Goal: Entertainment & Leisure: Consume media (video, audio)

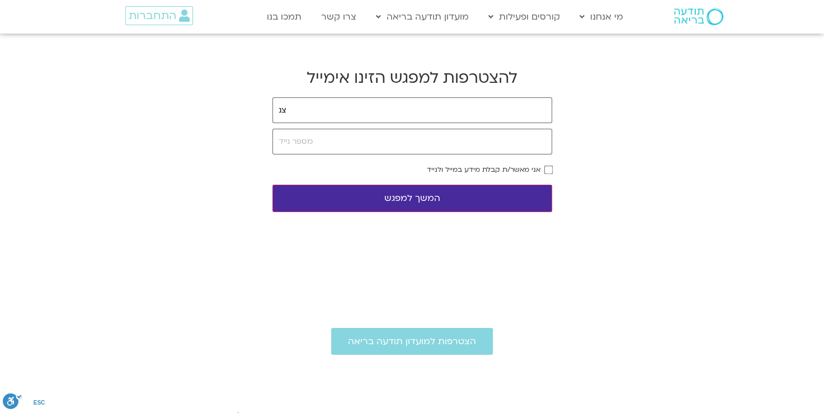
type input "צ"
type input "mbukchin@gmail.com"
click at [374, 200] on button "המשך למפגש" at bounding box center [412, 198] width 280 height 27
type input "0546345775"
click at [506, 196] on button "המשך למפגש" at bounding box center [412, 198] width 280 height 27
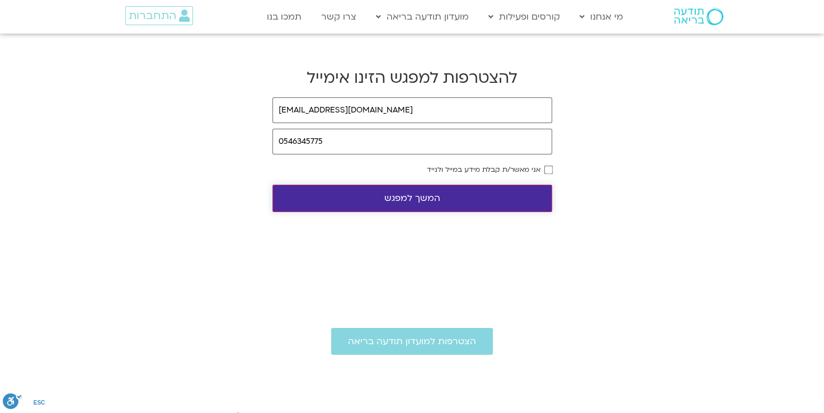
click at [496, 203] on button "המשך למפגש" at bounding box center [412, 198] width 280 height 27
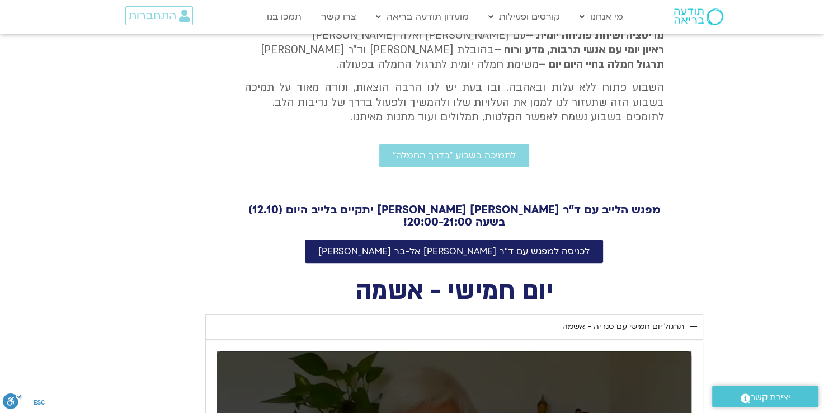
scroll to position [402, 0]
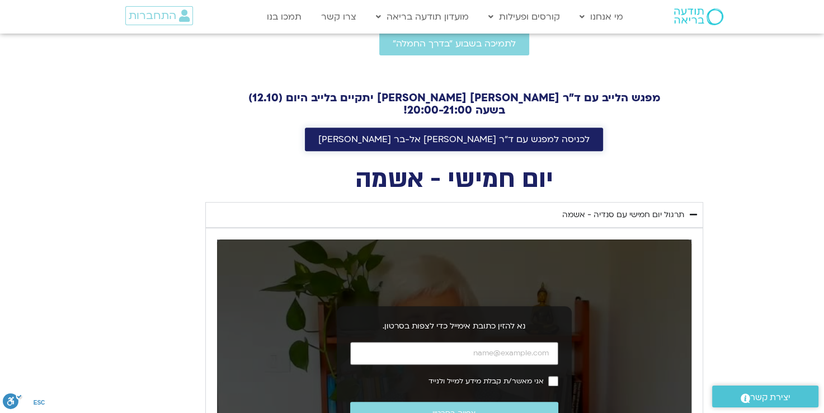
click at [520, 134] on span "לכניסה למפגש עם ד"ר [PERSON_NAME]" at bounding box center [453, 139] width 271 height 10
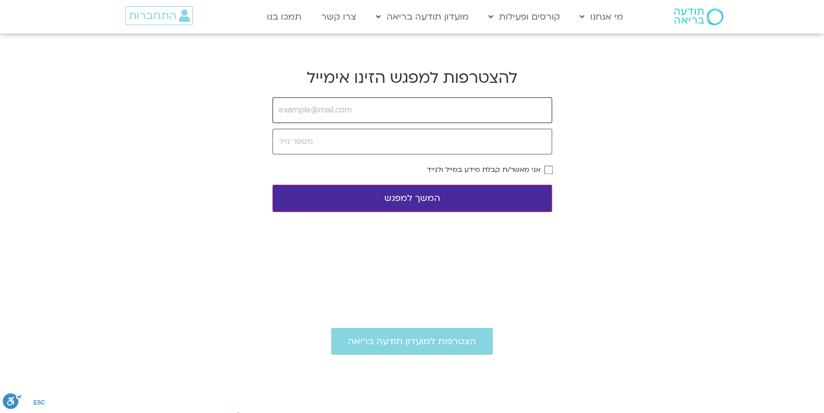
click at [469, 120] on input "email" at bounding box center [412, 110] width 280 height 26
type input "צ"
type input "[EMAIL_ADDRESS][DOMAIN_NAME]"
click at [399, 143] on input "tel" at bounding box center [412, 142] width 280 height 26
type input "0546345775"
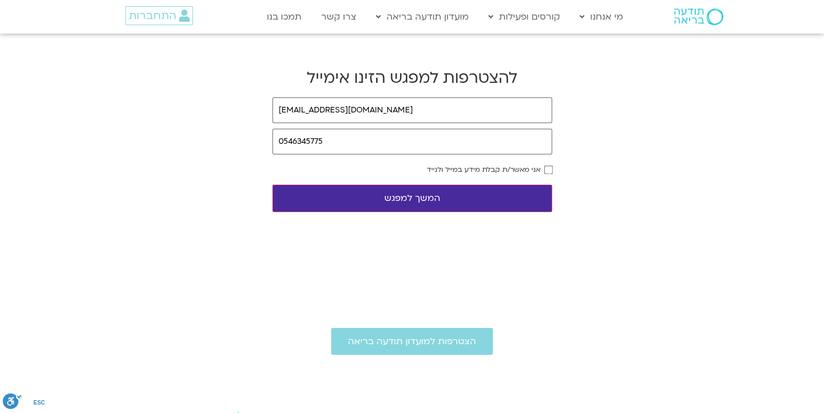
click at [546, 164] on form "mbukchin@gmail.com 0546345775 אני מאשר/ת קבלת מידע במייל ולנייד המשך למפגש" at bounding box center [412, 154] width 280 height 115
click at [486, 196] on button "המשך למפגש" at bounding box center [412, 198] width 280 height 27
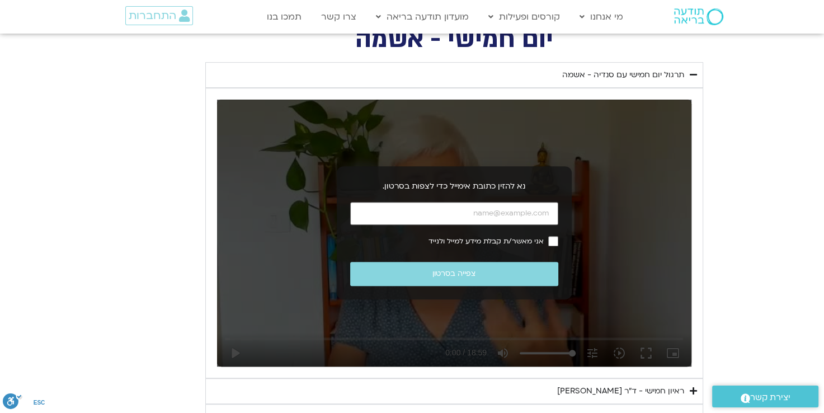
scroll to position [558, 0]
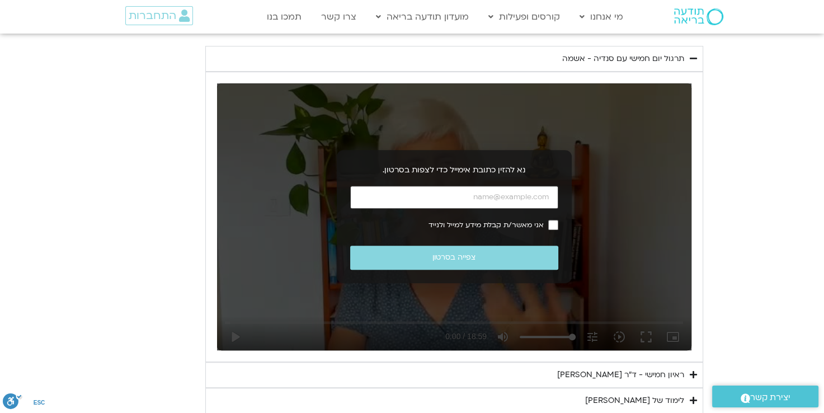
click at [522, 195] on input "כתובת אימייל" at bounding box center [454, 197] width 208 height 23
type input "[EMAIL_ADDRESS][DOMAIN_NAME]"
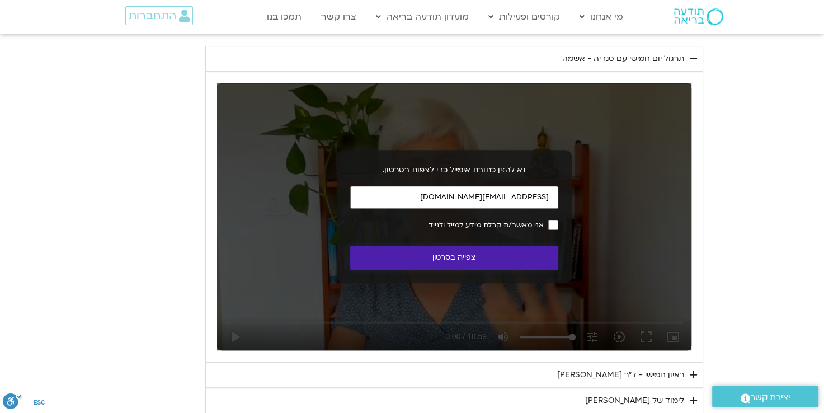
click at [510, 256] on button "צפייה בסרטון" at bounding box center [454, 258] width 208 height 24
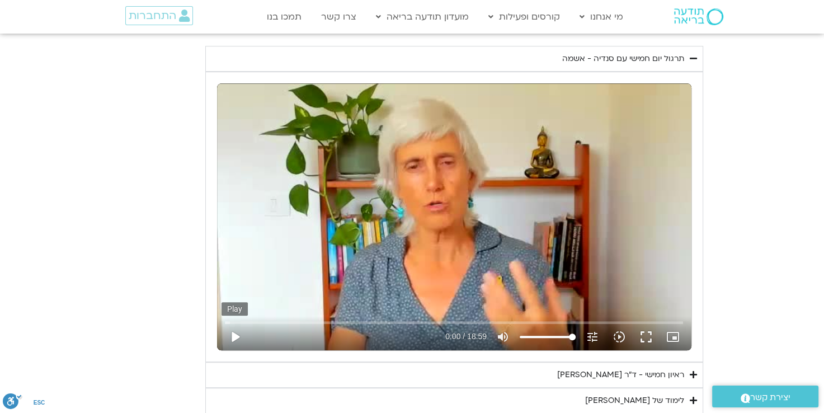
click at [237, 336] on button "play_arrow" at bounding box center [234, 336] width 27 height 27
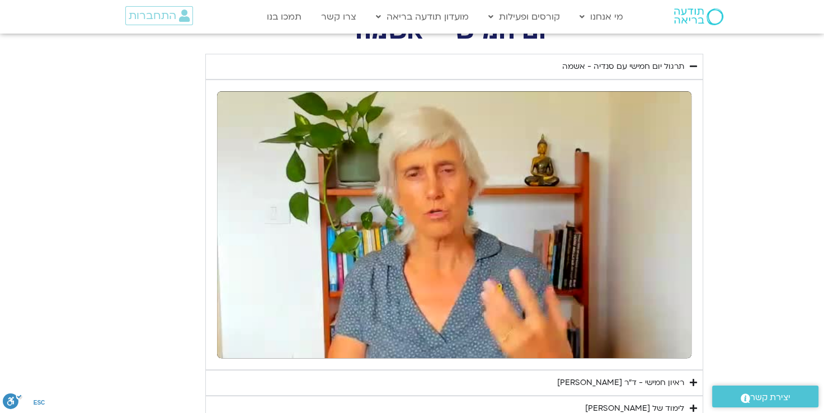
scroll to position [593, 0]
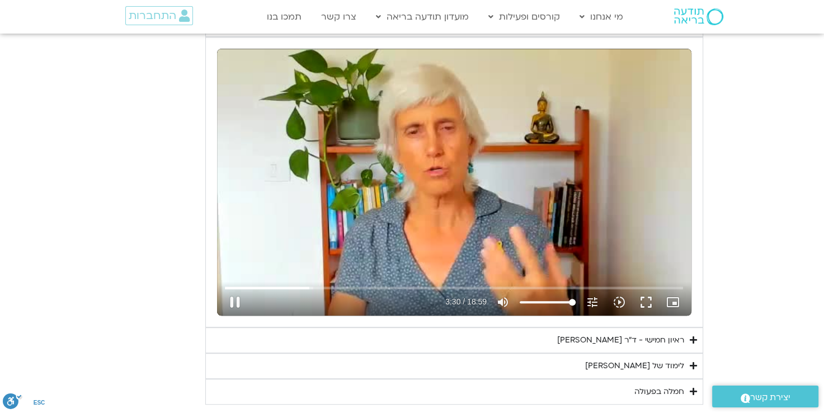
type input "210.237821"
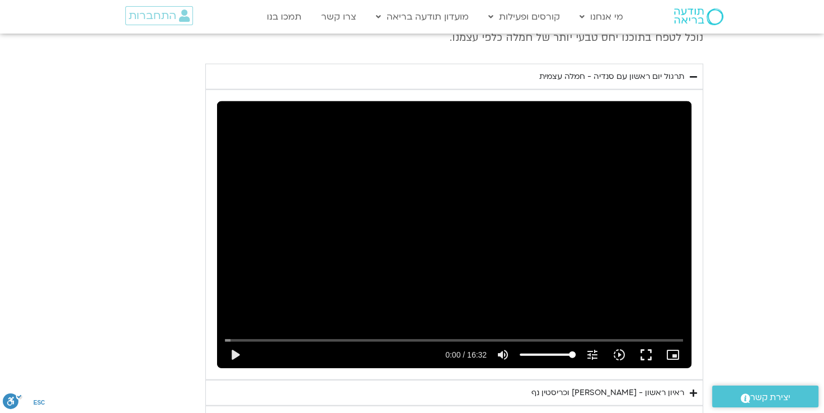
scroll to position [2615, 0]
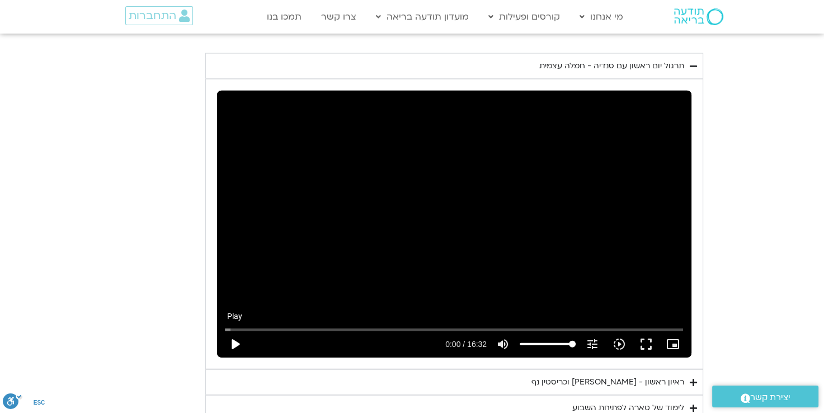
click at [235, 338] on button "play_arrow" at bounding box center [234, 344] width 27 height 27
click at [235, 343] on button "pause" at bounding box center [234, 344] width 27 height 27
type input "2.570589"
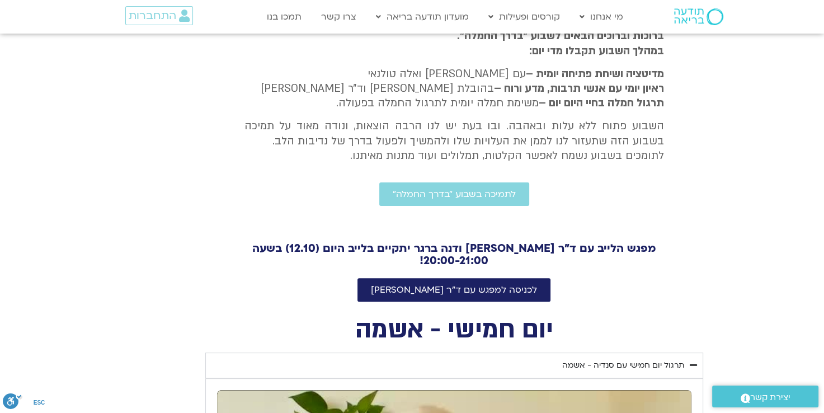
scroll to position [590, 0]
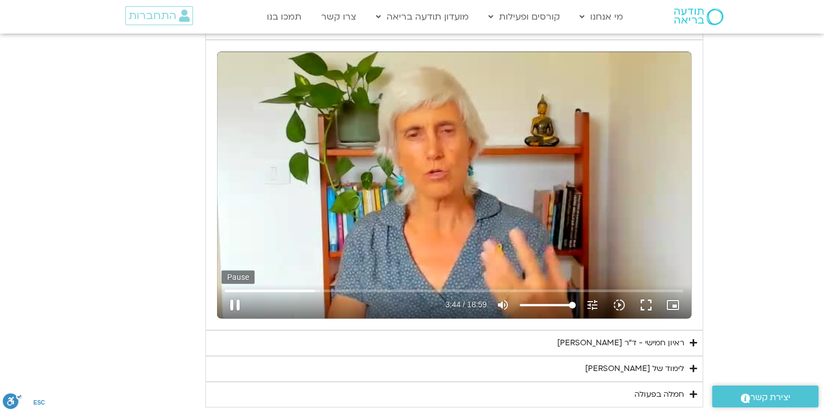
click at [239, 303] on button "pause" at bounding box center [234, 304] width 27 height 27
type input "224.54363"
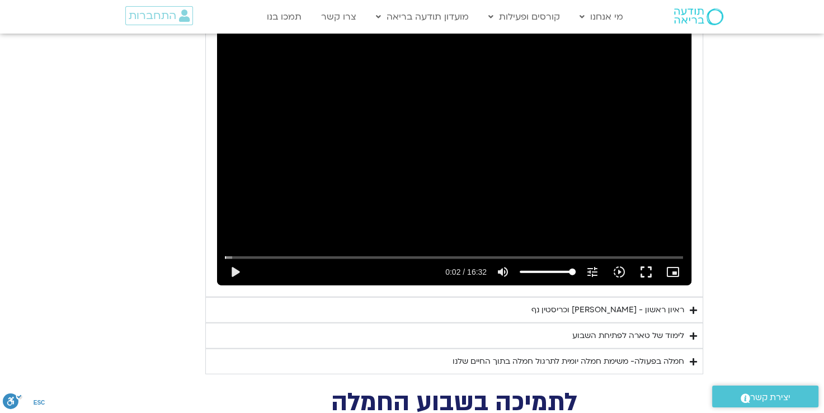
scroll to position [2677, 0]
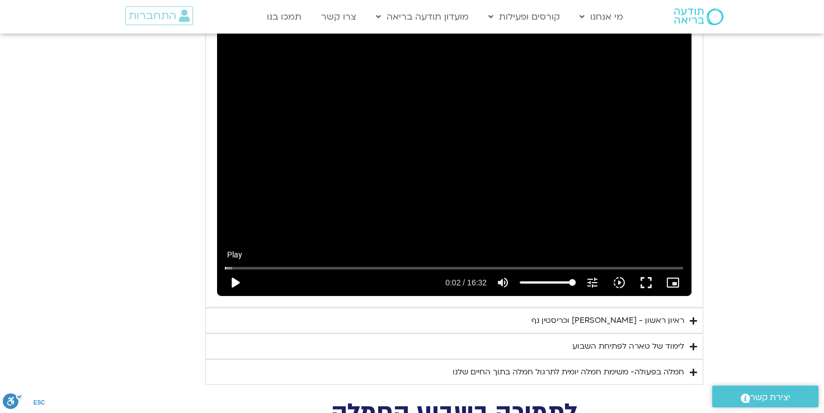
click at [239, 281] on button "play_arrow" at bounding box center [234, 282] width 27 height 27
click at [239, 266] on input "Seek" at bounding box center [454, 268] width 458 height 7
click at [253, 265] on input "Seek" at bounding box center [454, 268] width 458 height 7
click at [232, 278] on button "pause" at bounding box center [234, 282] width 27 height 27
click at [234, 283] on button "play_arrow" at bounding box center [234, 282] width 27 height 27
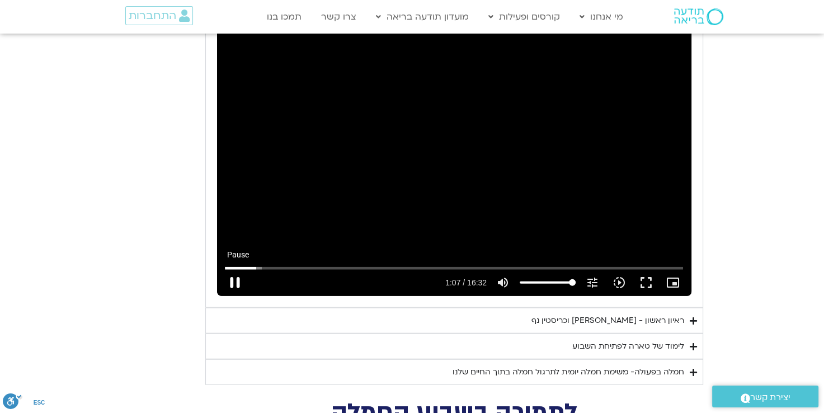
click at [234, 277] on button "pause" at bounding box center [234, 282] width 27 height 27
click at [235, 279] on button "play_arrow" at bounding box center [234, 282] width 27 height 27
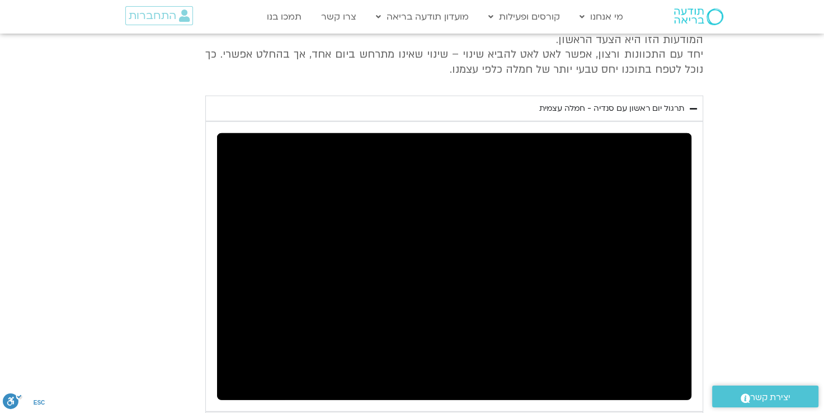
scroll to position [2610, 0]
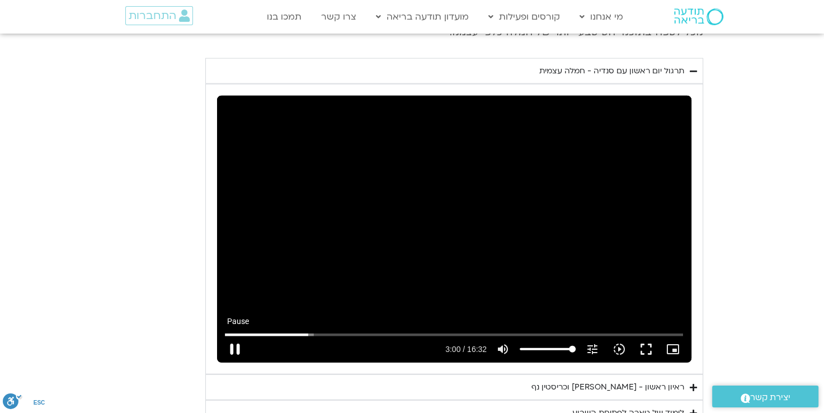
click at [235, 341] on button "pause" at bounding box center [234, 349] width 27 height 27
click at [238, 342] on button "play_arrow" at bounding box center [234, 349] width 27 height 27
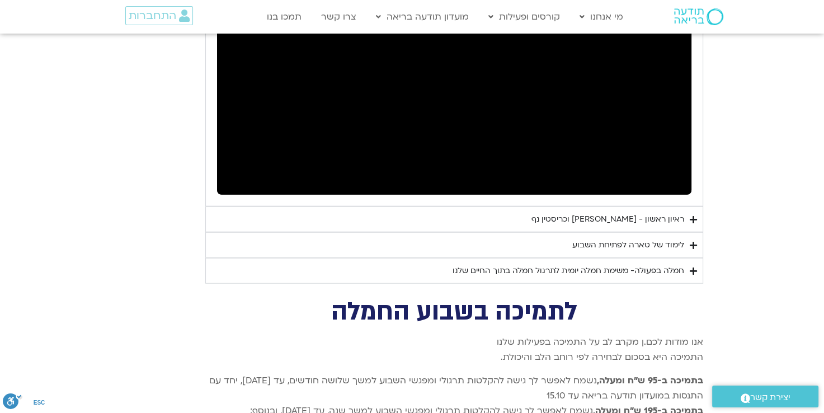
scroll to position [2783, 0]
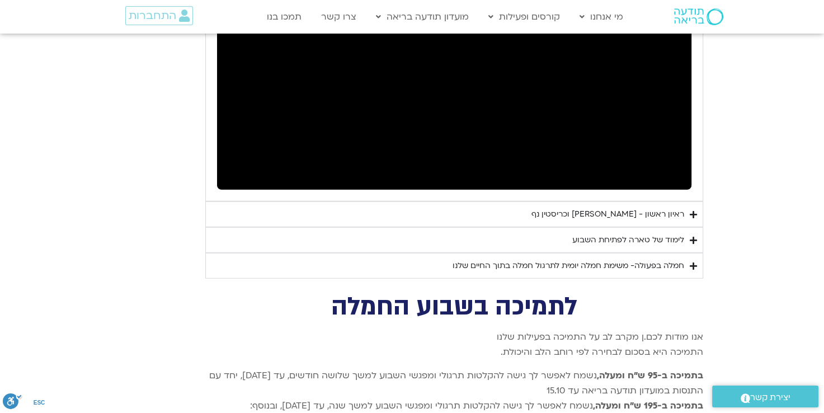
click at [691, 210] on icon "Accordion. Open links with Enter or Space, close with Escape, and navigate with…" at bounding box center [693, 214] width 7 height 8
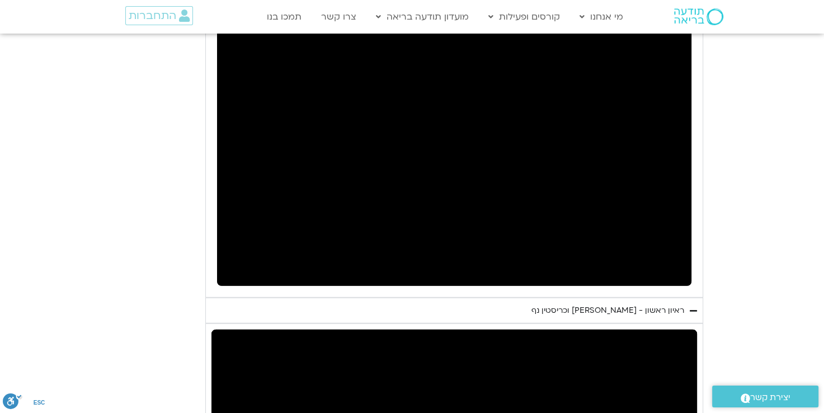
scroll to position [2636, 0]
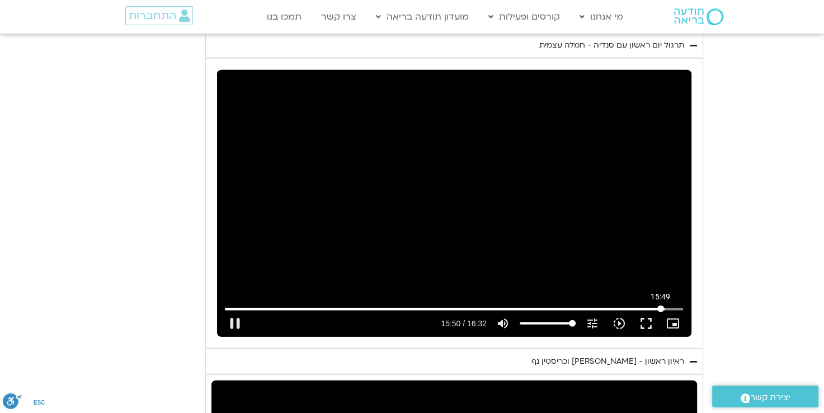
click at [660, 305] on input "Seek" at bounding box center [454, 308] width 458 height 7
click at [649, 305] on input "Seek" at bounding box center [454, 308] width 458 height 7
click at [635, 305] on input "Seek" at bounding box center [454, 308] width 458 height 7
click at [623, 305] on input "Seek" at bounding box center [454, 308] width 458 height 7
click at [611, 305] on input "Seek" at bounding box center [454, 308] width 458 height 7
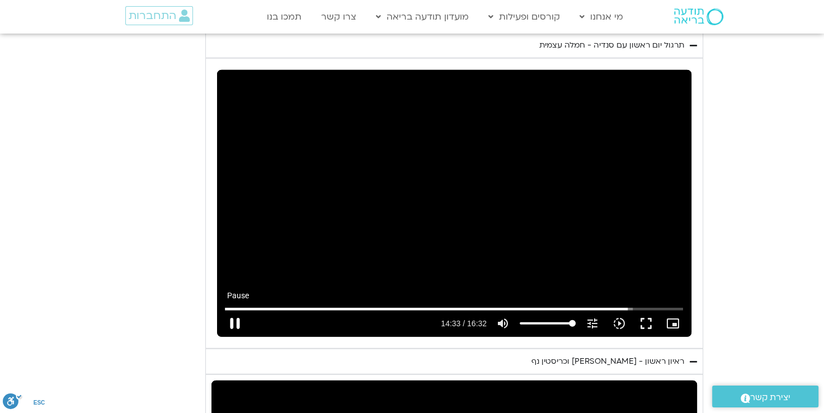
click at [230, 324] on button "pause" at bounding box center [234, 323] width 27 height 27
type input "873.300045"
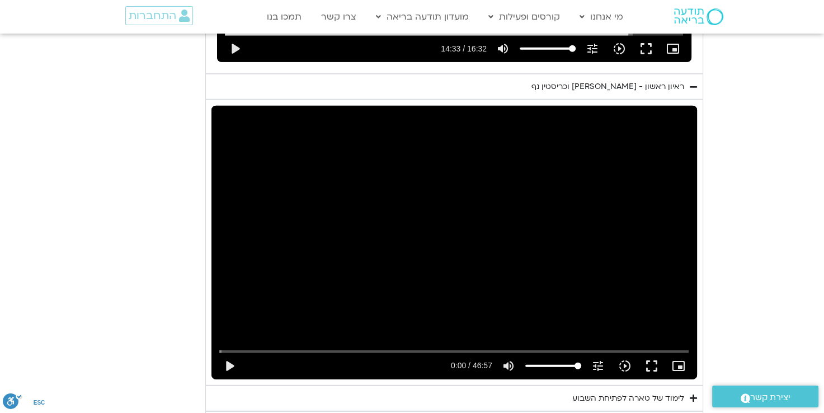
scroll to position [2939, 0]
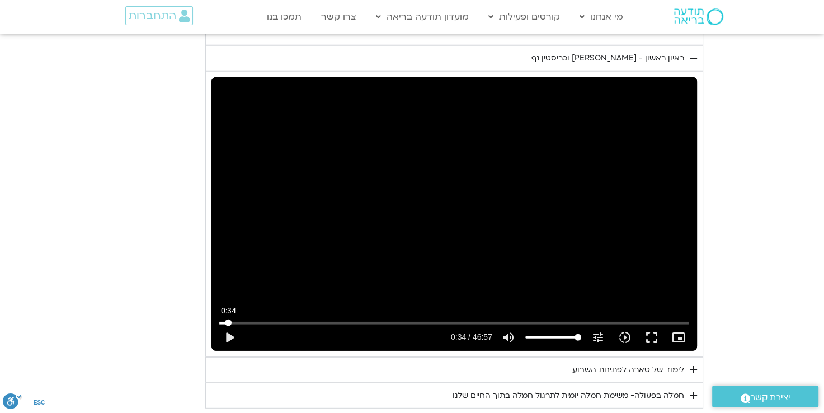
click at [228, 319] on input "Seek" at bounding box center [453, 322] width 469 height 7
click at [227, 332] on button "play_arrow" at bounding box center [229, 337] width 27 height 27
click at [219, 319] on input "Seek" at bounding box center [453, 322] width 469 height 7
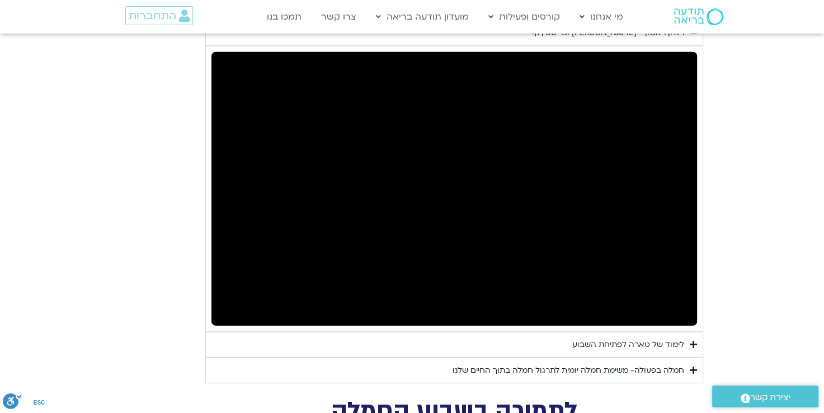
scroll to position [2953, 0]
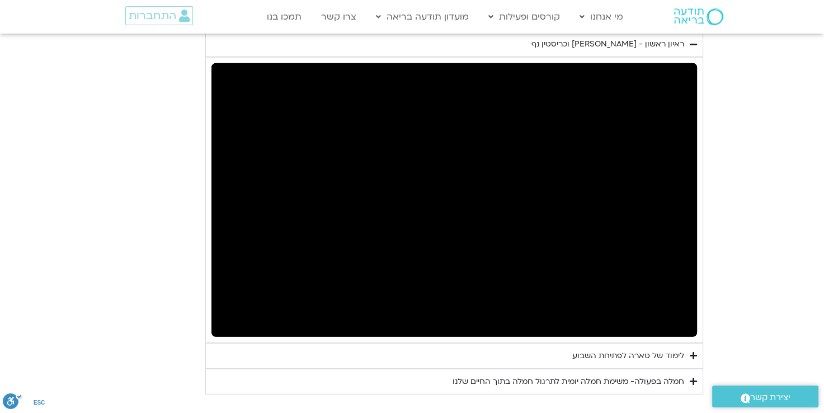
click at [692, 351] on icon "Accordion. Open links with Enter or Space, close with Escape, and navigate with…" at bounding box center [693, 355] width 7 height 8
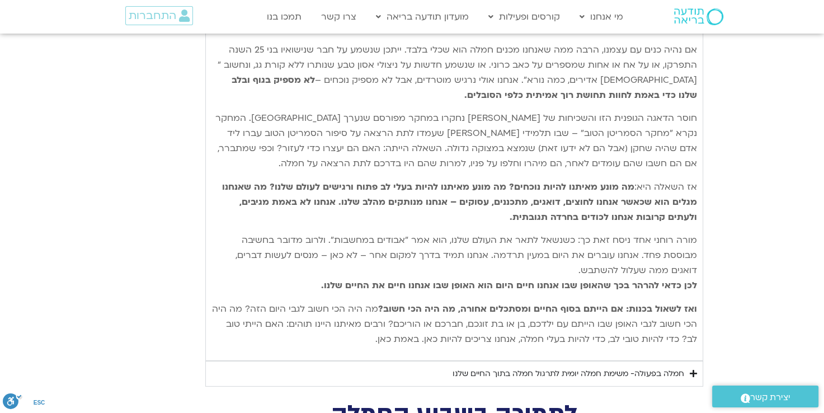
scroll to position [3351, 0]
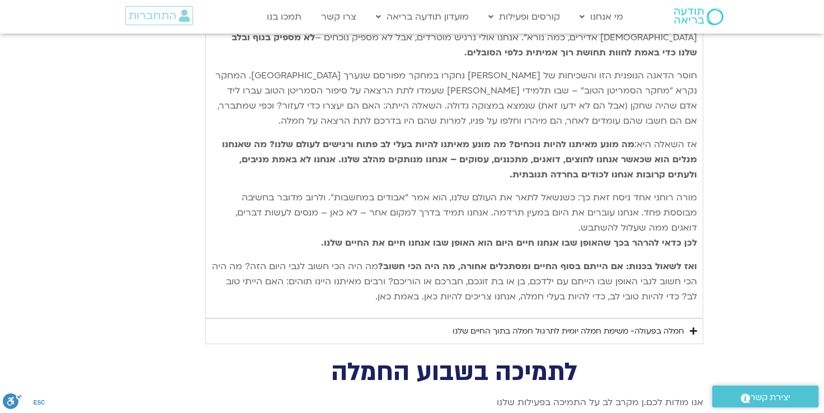
click at [695, 327] on icon "Accordion. Open links with Enter or Space, close with Escape, and navigate with…" at bounding box center [693, 331] width 7 height 8
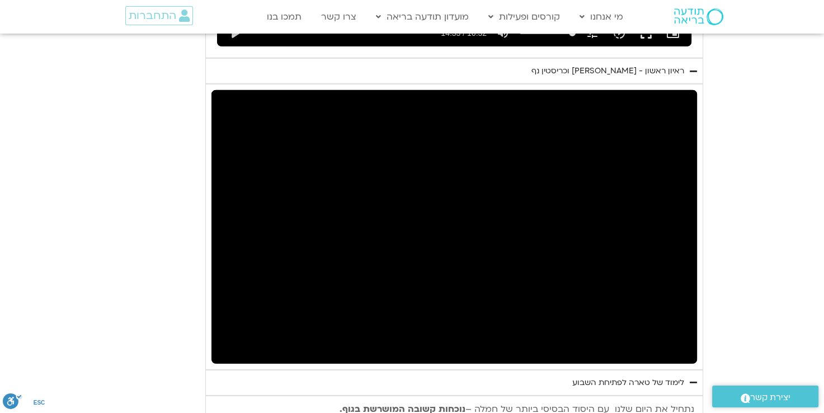
scroll to position [2919, 0]
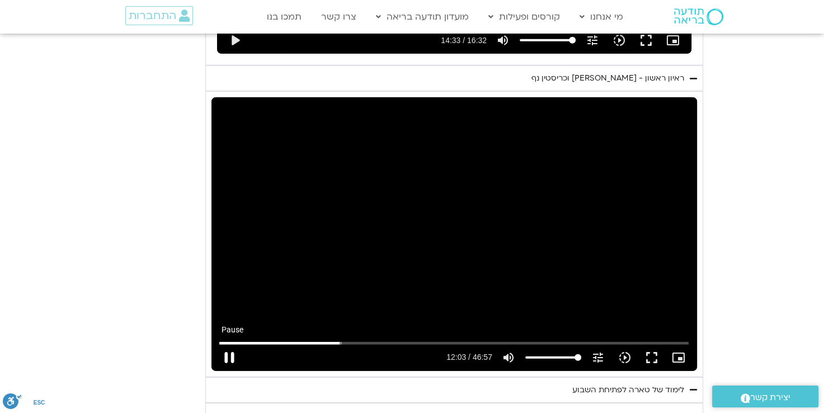
click at [229, 353] on button "pause" at bounding box center [229, 357] width 27 height 27
type input "723.698181"
